Goal: Information Seeking & Learning: Understand process/instructions

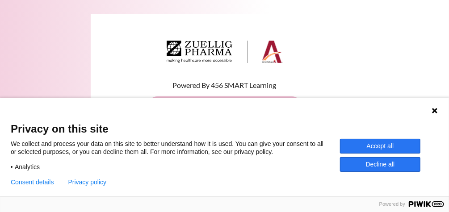
type input "[EMAIL_ADDRESS][DOMAIN_NAME]"
click at [241, 183] on div "Consent details Hide consent details Privacy policy Analytics We'll collect inf…" at bounding box center [225, 179] width 428 height 14
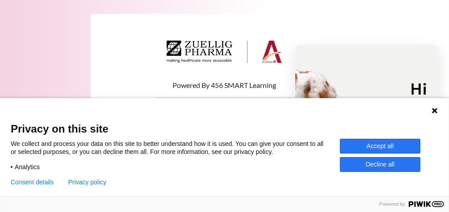
click at [412, 142] on button "Accept all" at bounding box center [380, 146] width 81 height 15
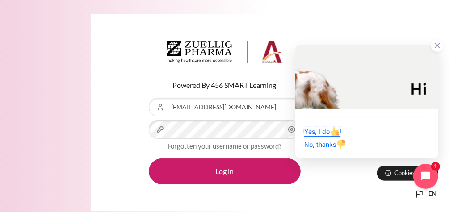
click at [335, 136] on img "button" at bounding box center [335, 131] width 9 height 9
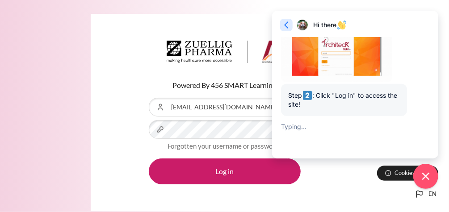
scroll to position [276, 0]
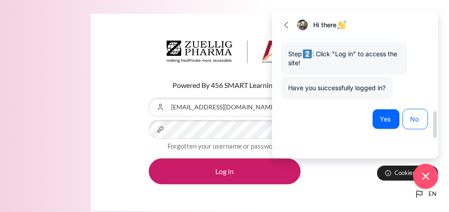
click at [384, 115] on span "Yes" at bounding box center [386, 119] width 13 height 9
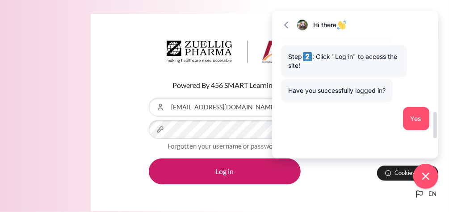
scroll to position [288, 0]
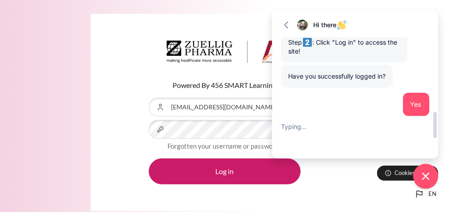
click at [415, 102] on span "Yes" at bounding box center [416, 105] width 11 height 8
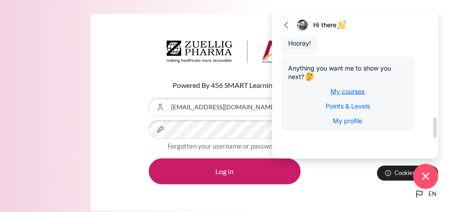
click at [355, 93] on span "My courses" at bounding box center [348, 92] width 34 height 8
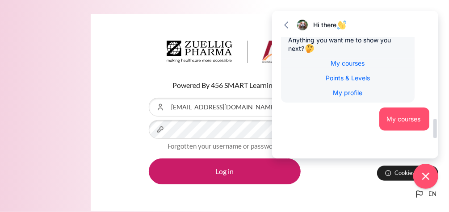
scroll to position [432, 0]
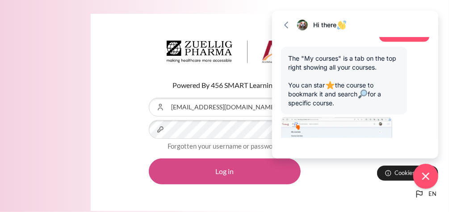
click at [214, 166] on button "Log in" at bounding box center [225, 172] width 152 height 26
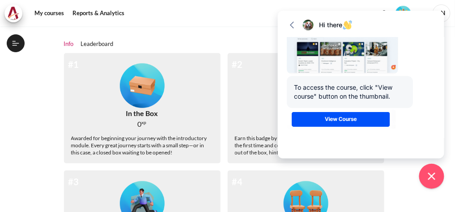
scroll to position [119, 0]
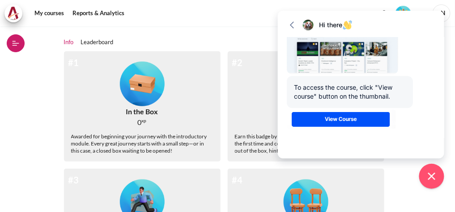
click at [16, 44] on icon at bounding box center [16, 43] width 8 height 8
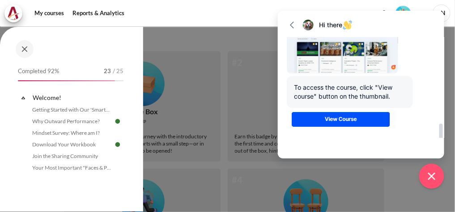
click at [348, 114] on img at bounding box center [342, 120] width 111 height 21
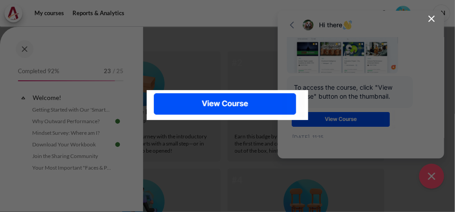
click at [265, 114] on img at bounding box center [227, 105] width 161 height 30
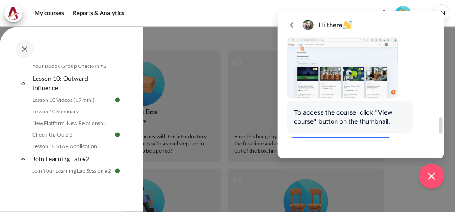
scroll to position [611, 0]
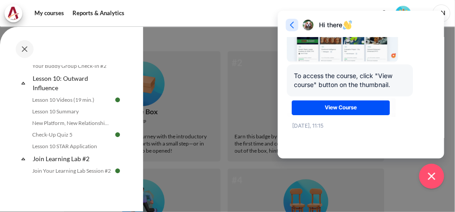
click at [291, 27] on icon "button" at bounding box center [292, 25] width 9 height 9
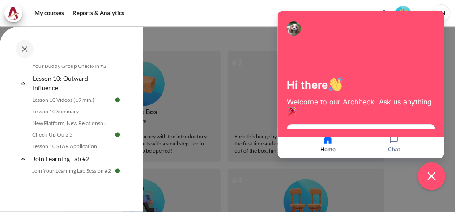
click at [427, 178] on icon "Close chat widget" at bounding box center [432, 177] width 14 height 14
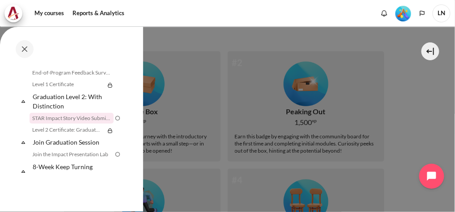
scroll to position [1092, 0]
click at [83, 116] on link "STAR Impact Story Video Submission" at bounding box center [72, 117] width 84 height 11
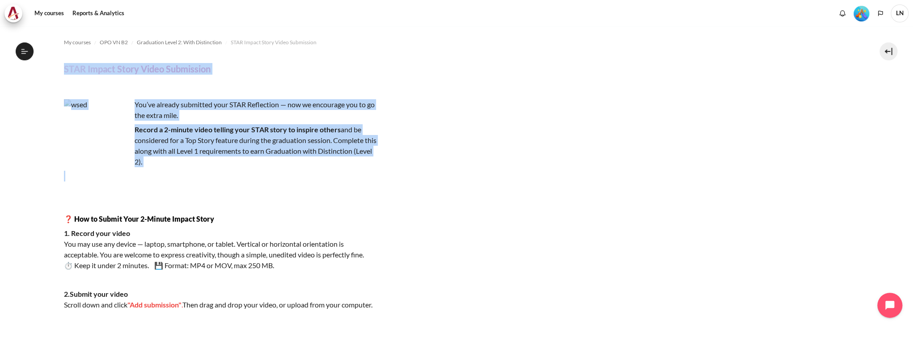
drag, startPoint x: 66, startPoint y: 67, endPoint x: 264, endPoint y: 174, distance: 224.9
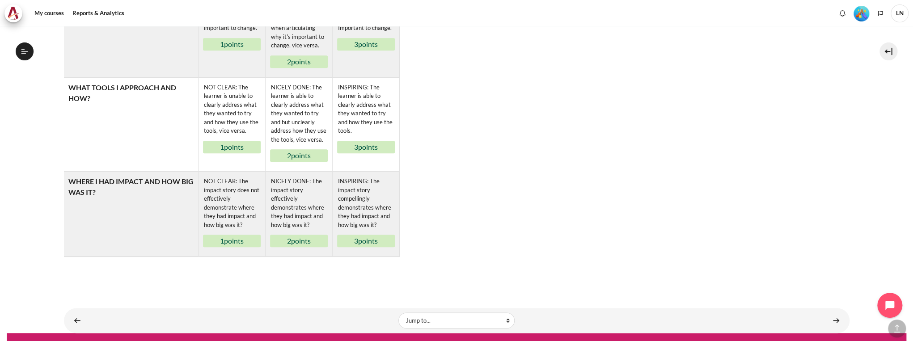
scroll to position [606, 0]
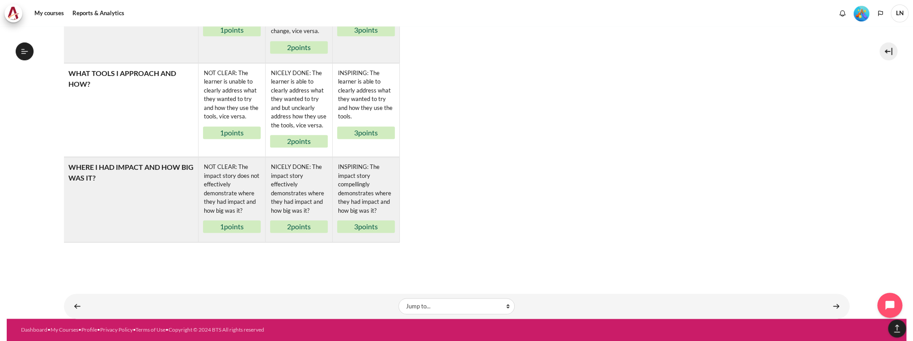
click at [397, 212] on td "INSPIRING: The impact story compellingly demonstrates where they had impact and…" at bounding box center [365, 199] width 67 height 85
copy div "LORE Ipsumd Sitam Conse Adipiscing Eli’se doeiusm temporinc utla ETDO Magnaaliq…"
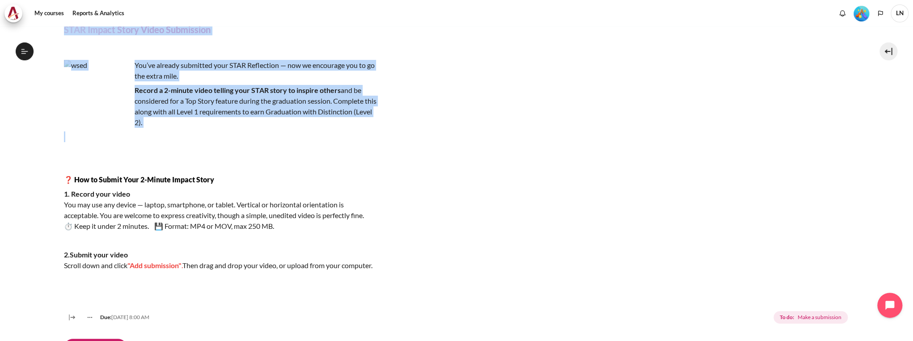
scroll to position [0, 0]
